Goal: Task Accomplishment & Management: Complete application form

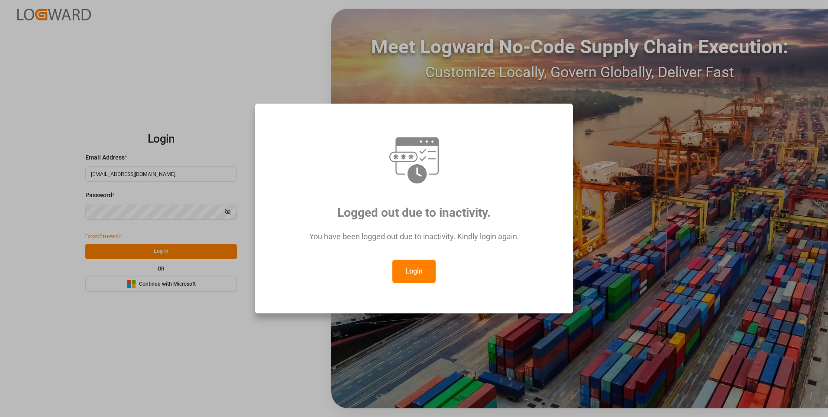
click at [413, 274] on button "Login" at bounding box center [413, 270] width 43 height 23
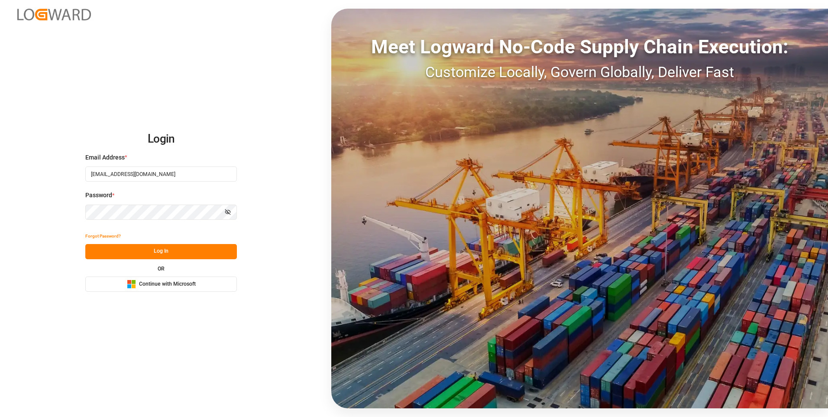
click at [171, 251] on button "Log In" at bounding box center [161, 251] width 152 height 15
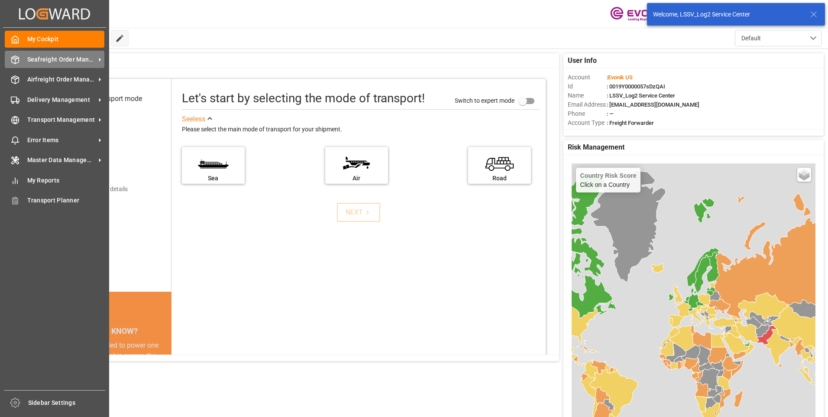
click at [17, 61] on icon at bounding box center [15, 59] width 9 height 9
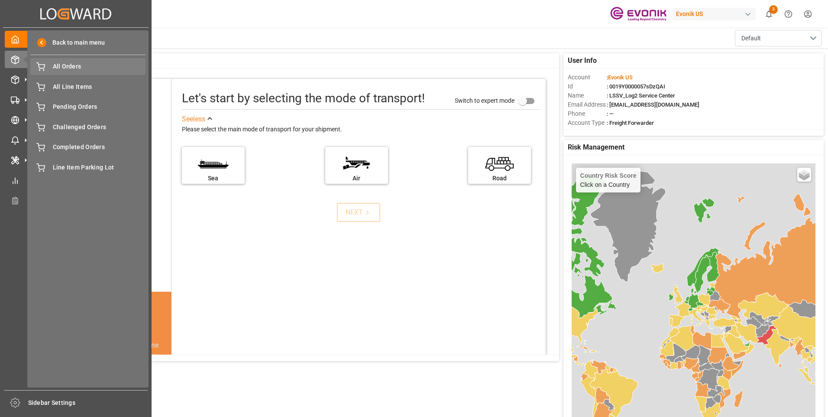
click at [77, 67] on span "All Orders" at bounding box center [99, 66] width 93 height 9
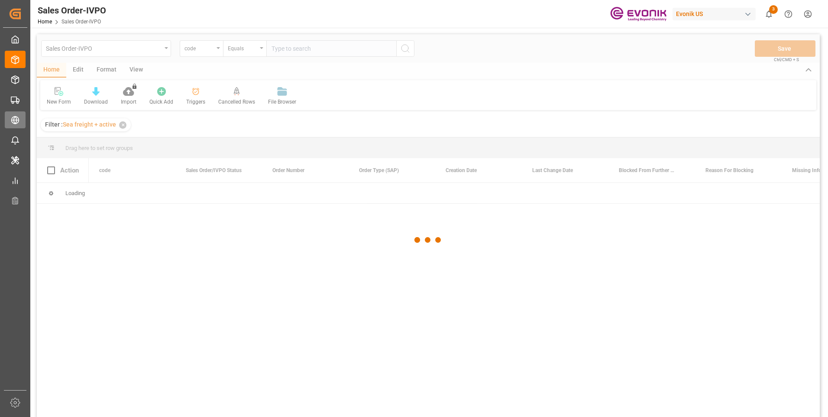
click at [18, 126] on div "Transport Management Transport Management" at bounding box center [15, 119] width 21 height 17
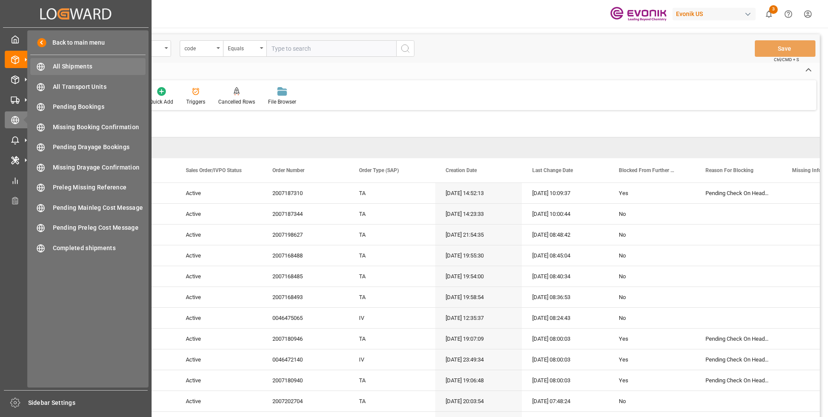
click at [94, 65] on span "All Shipments" at bounding box center [99, 66] width 93 height 9
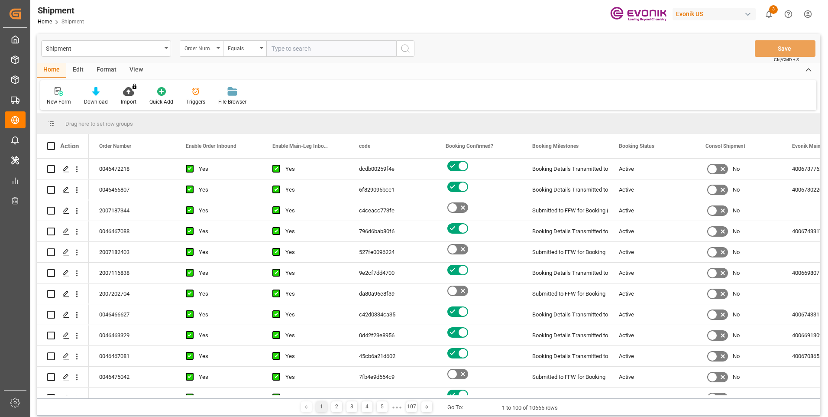
click at [291, 45] on input "text" at bounding box center [331, 48] width 130 height 16
paste input "2007104230"
type input "2007104230"
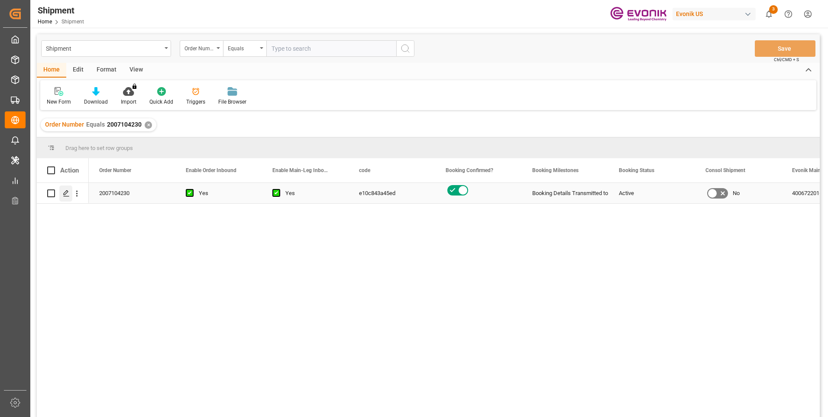
click at [67, 195] on icon "Press SPACE to select this row." at bounding box center [66, 193] width 7 height 7
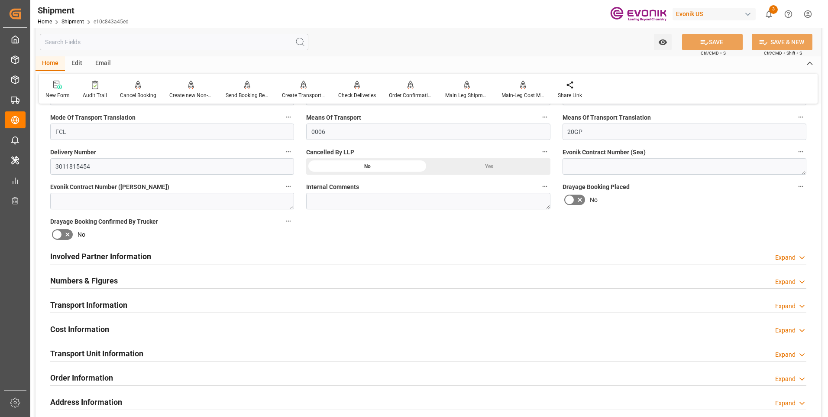
scroll to position [433, 0]
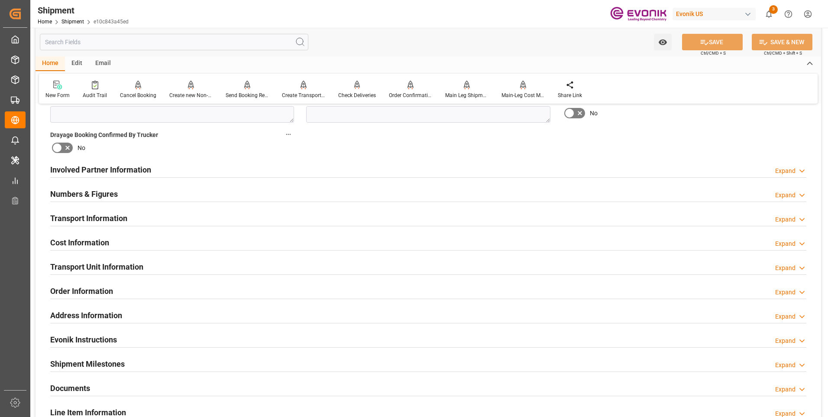
click at [71, 240] on h2 "Cost Information" at bounding box center [79, 242] width 59 height 12
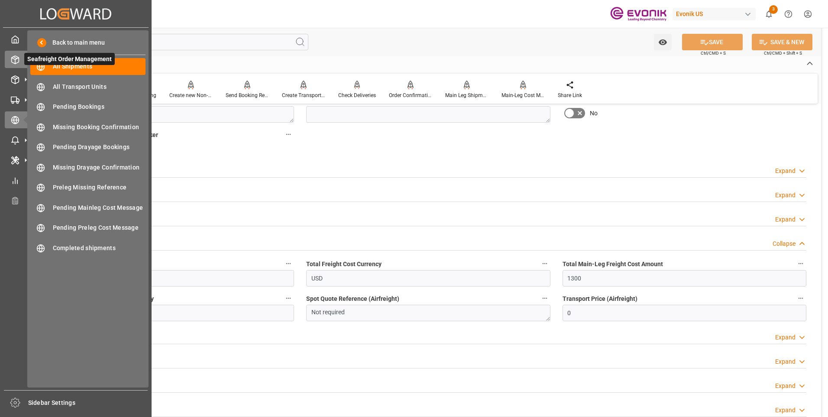
click at [15, 65] on div "Seafreight Order Management Seafreight Order Management" at bounding box center [76, 59] width 142 height 17
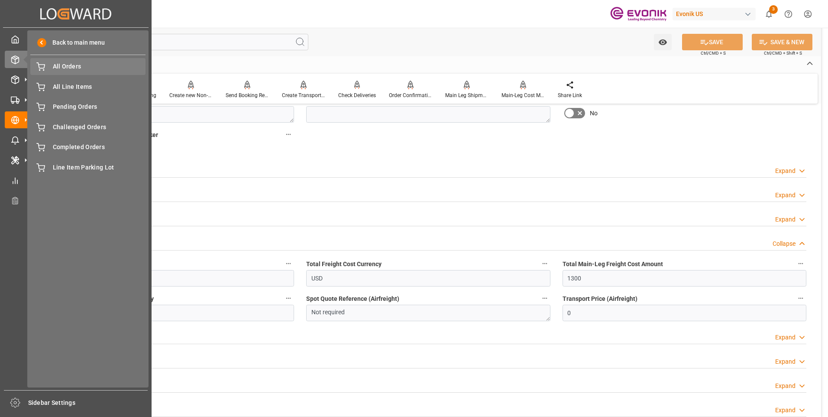
click at [62, 65] on span "All Orders" at bounding box center [99, 66] width 93 height 9
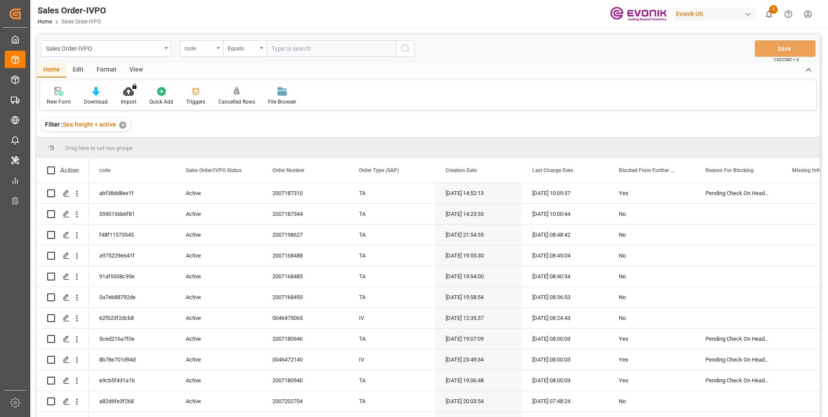
click at [217, 50] on div "code" at bounding box center [201, 48] width 43 height 16
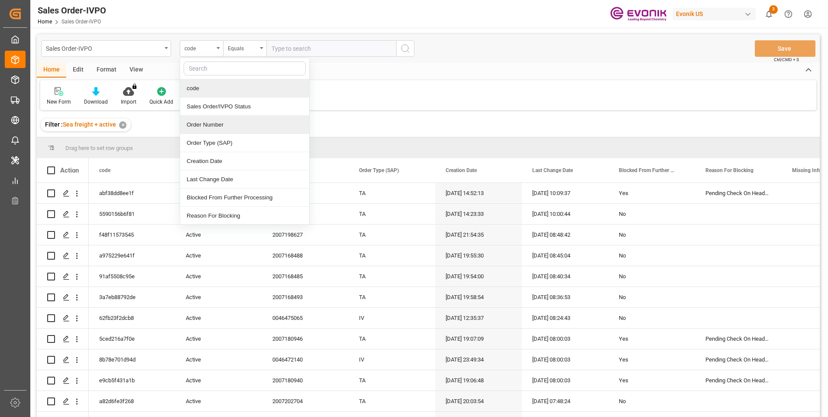
click at [209, 126] on div "Order Number" at bounding box center [244, 125] width 129 height 18
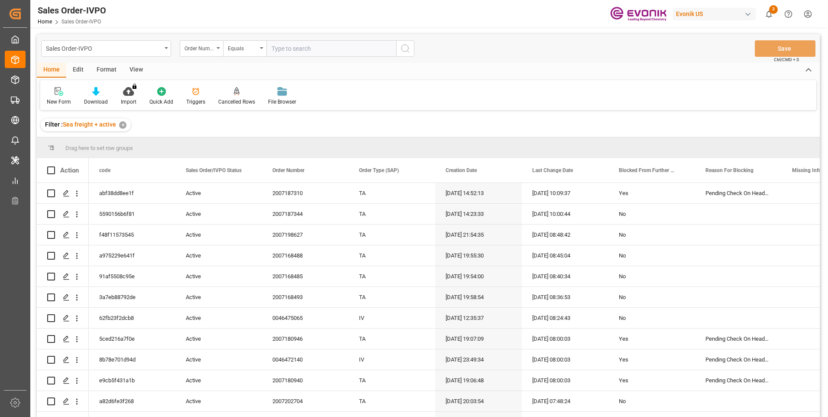
click at [324, 52] on input "text" at bounding box center [331, 48] width 130 height 16
paste input "2007104230"
type input "2007104230"
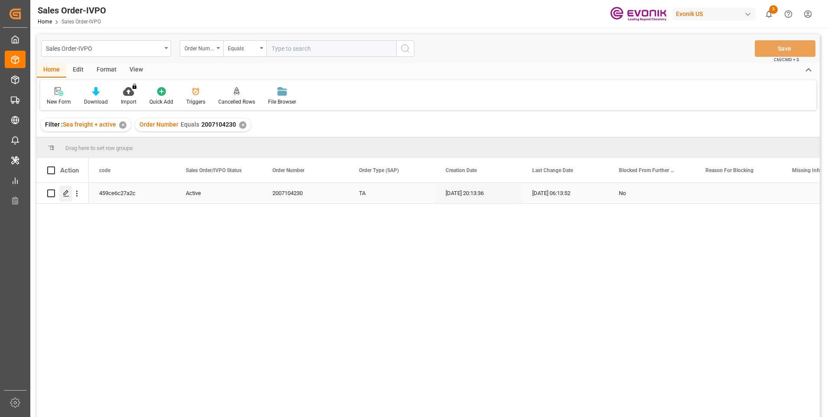
click at [66, 194] on icon "Press SPACE to select this row." at bounding box center [66, 193] width 7 height 7
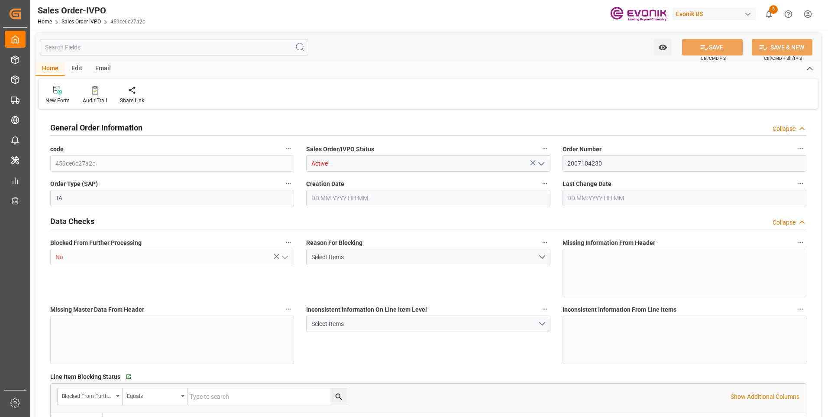
type input "BEANR"
type input "0"
type input "1"
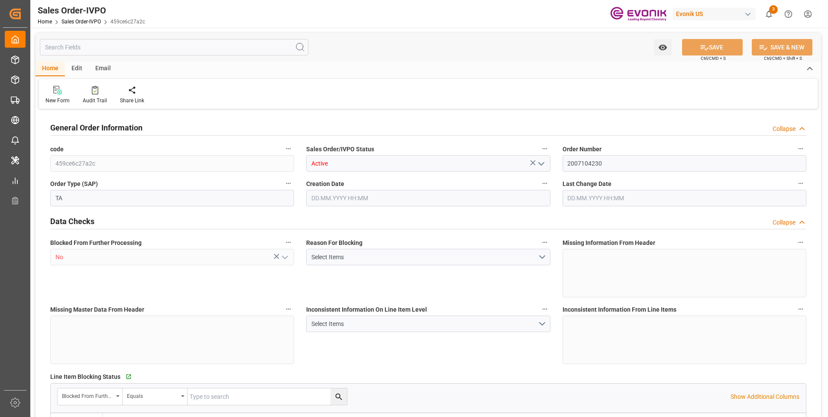
type input "8070"
type input "13.2102"
type input "17000"
type input "30"
type input "[DATE] 20:13"
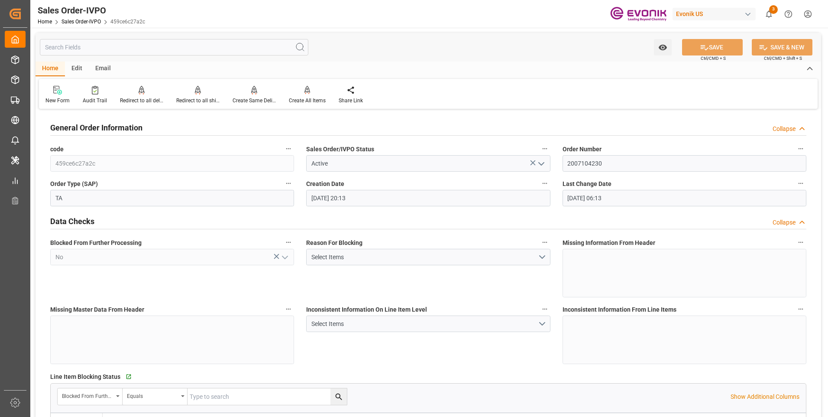
type input "[DATE] 06:13"
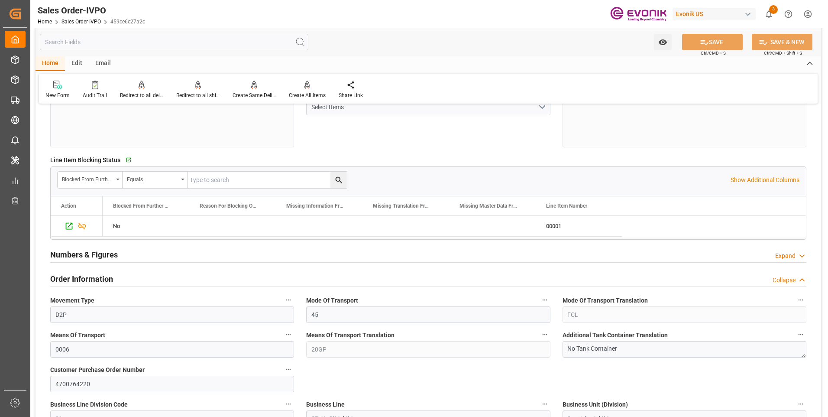
scroll to position [303, 0]
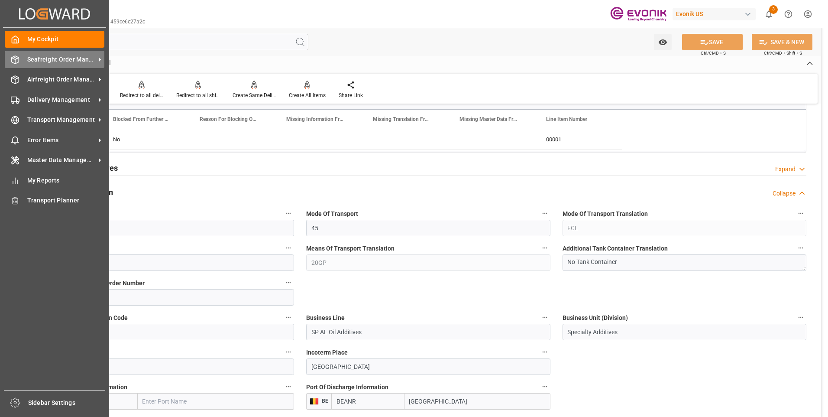
click at [18, 60] on icon at bounding box center [15, 59] width 9 height 9
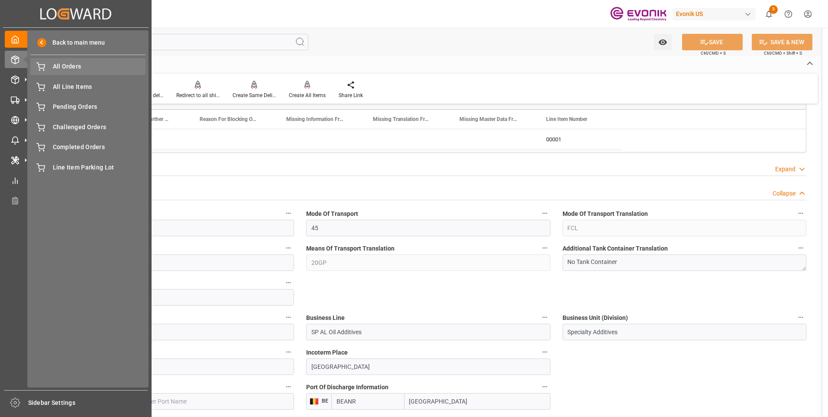
click at [68, 65] on span "All Orders" at bounding box center [99, 66] width 93 height 9
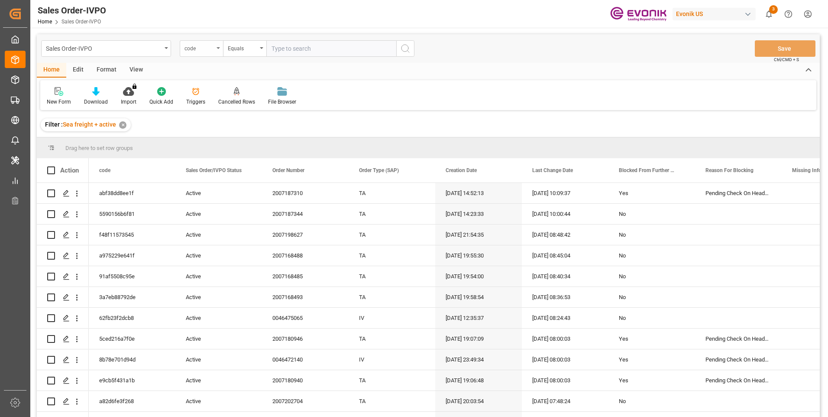
click at [197, 48] on div "code" at bounding box center [198, 47] width 29 height 10
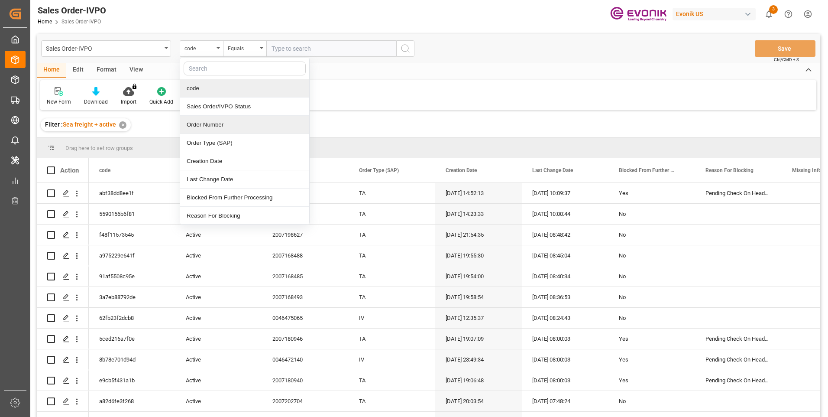
click at [204, 123] on div "Order Number" at bounding box center [244, 125] width 129 height 18
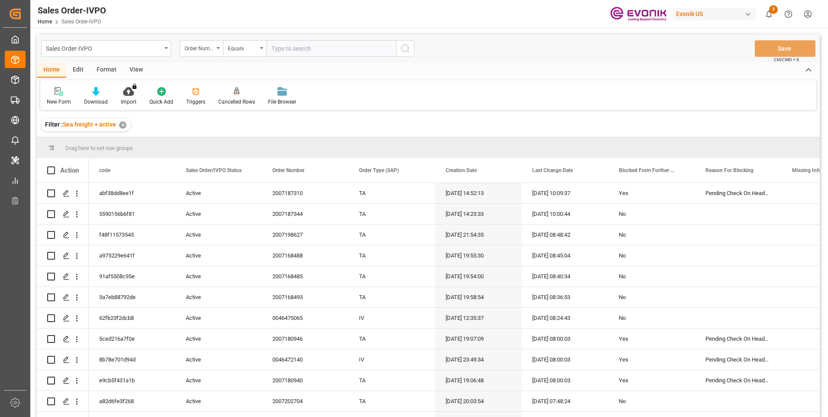
click at [316, 48] on input "text" at bounding box center [331, 48] width 130 height 16
paste input "0046473696"
type input "0046473696"
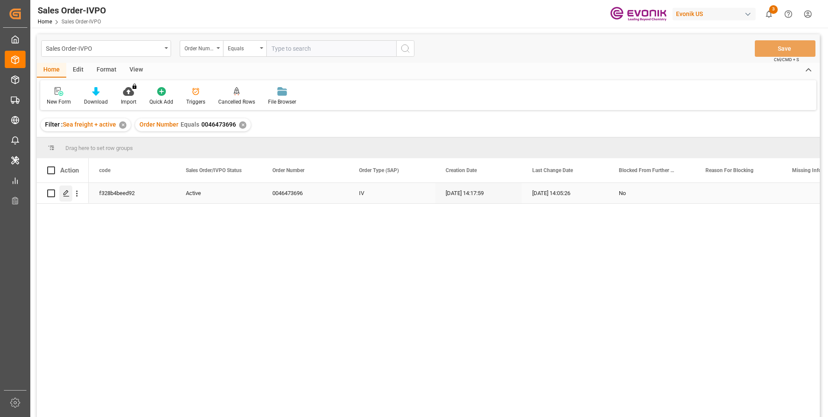
click at [66, 193] on icon "Press SPACE to select this row." at bounding box center [66, 193] width 7 height 7
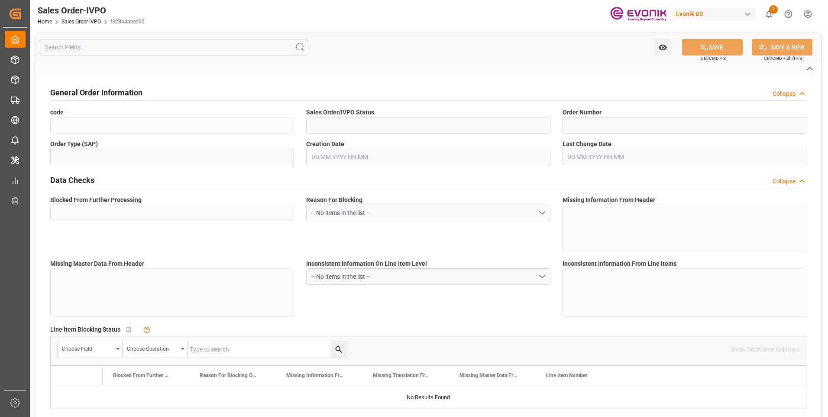
type input "f328b4beed92"
type input "Active"
type input "0046473696"
type input "IV"
type input "No"
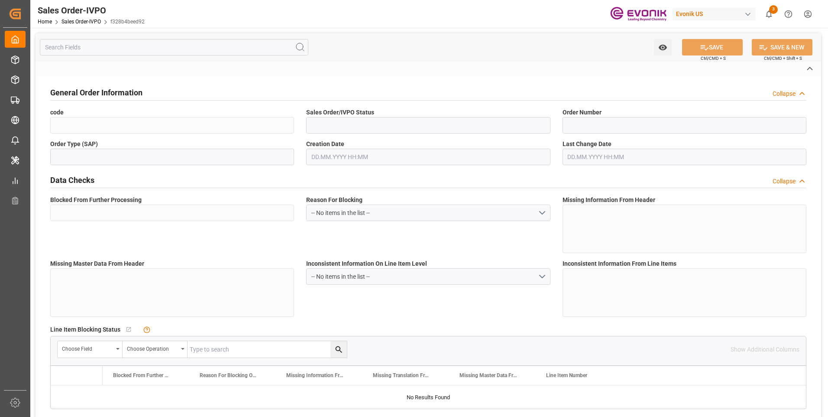
type input "P2P"
type input "45"
type input "FCL"
type input "0006"
type input "20GP"
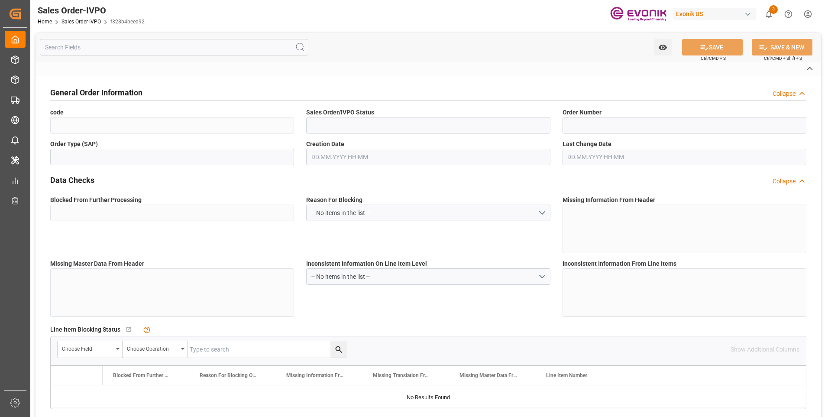
type textarea "No Tank Container"
type input "0046473696"
type input "39"
type input "SP CX ECA"
type input "Specialty Additives"
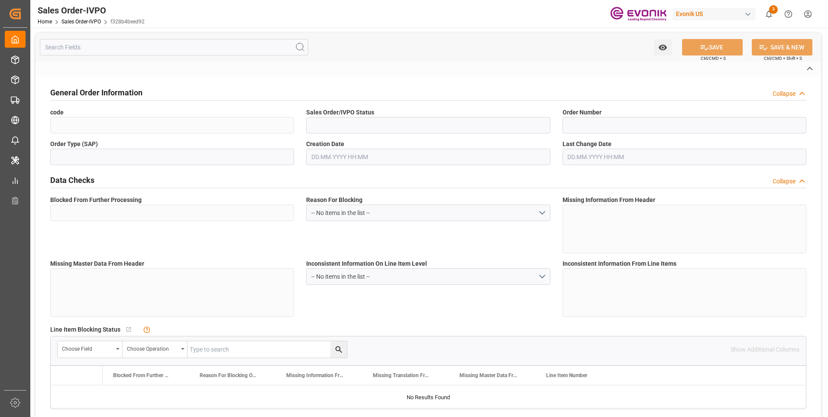
type input "CFR"
type input "[PERSON_NAME]"
type input "[EMAIL_ADDRESS] No: [PHONE_NUMBER]"
type textarea "Not required"
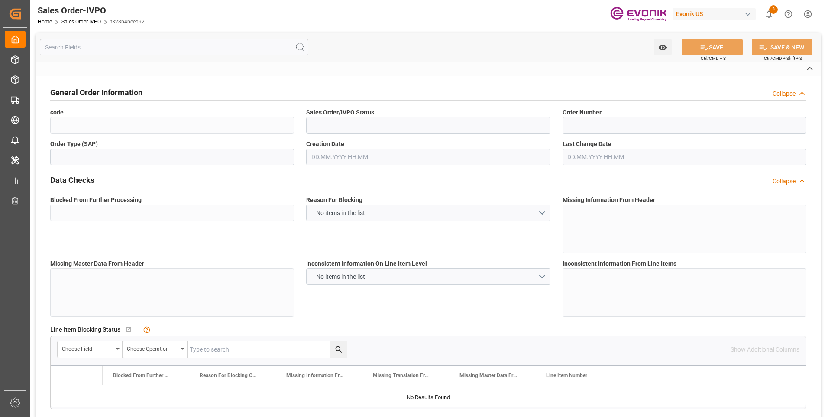
type textarea "Reseller"
type textarea "TAX ID / CNPJ NUMBER: 62.695.036/0059-00 I.E: 127.347.322.116"
type textarea "BOL MUST SHOW THE FOLLOWING - NUMBER OF PALLETS"
type input "BR"
type input "Done"
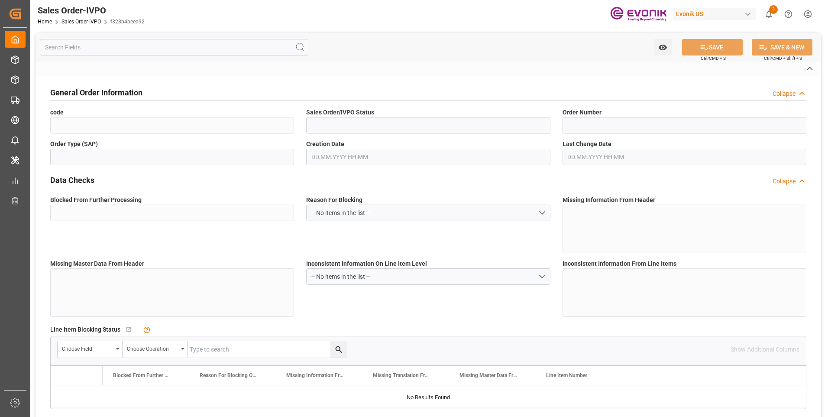
type input "Done"
type input "20GP"
type input "Done"
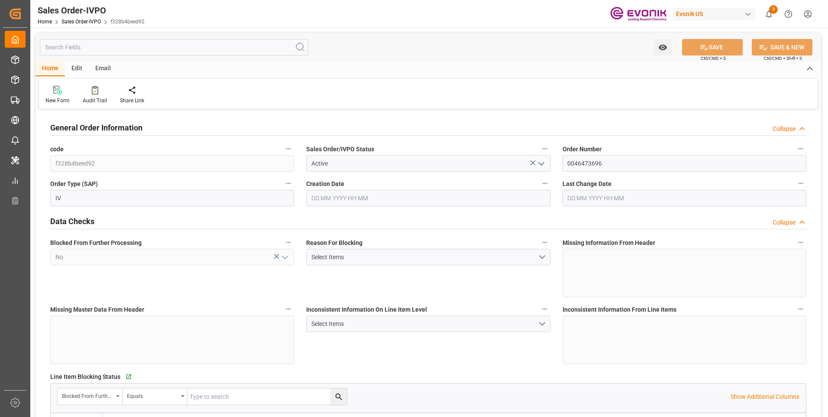
type input "BRSSZ"
type input "[EMAIL_ADDRESS] No: [PHONE_NUMBER]"
type input "0"
type input "1"
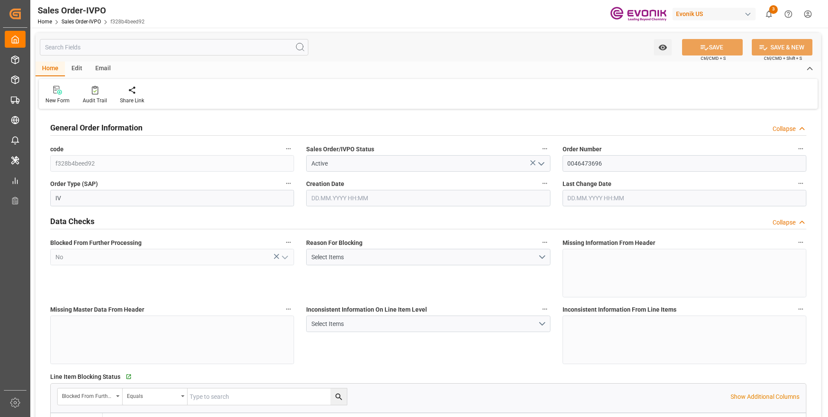
type input "1"
type input "9932.776"
type input "12.6175"
type input "17000"
type input "30"
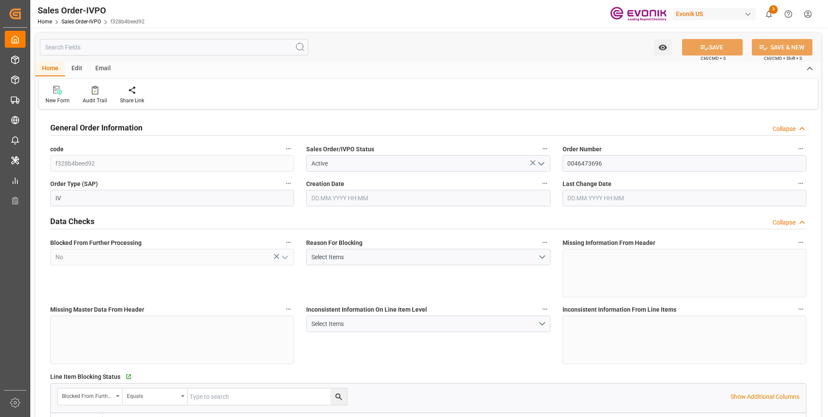
type input "[DATE] 14:17"
type input "[DATE] 14:05"
type input "[EMAIL_ADDRESS] No: [PHONE_NUMBER]"
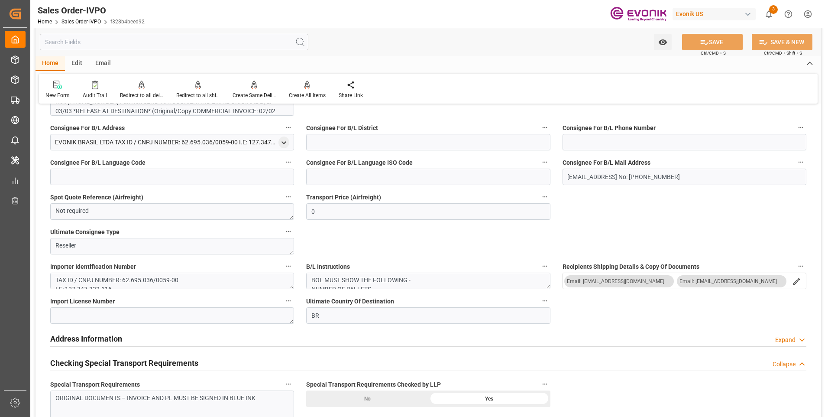
scroll to position [996, 0]
